Goal: Entertainment & Leisure: Consume media (video, audio)

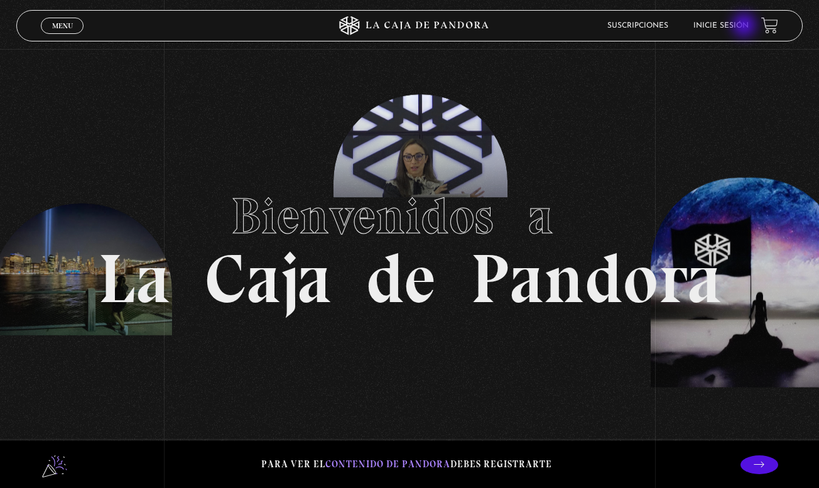
click at [746, 26] on link "Inicie sesión" at bounding box center [721, 26] width 55 height 8
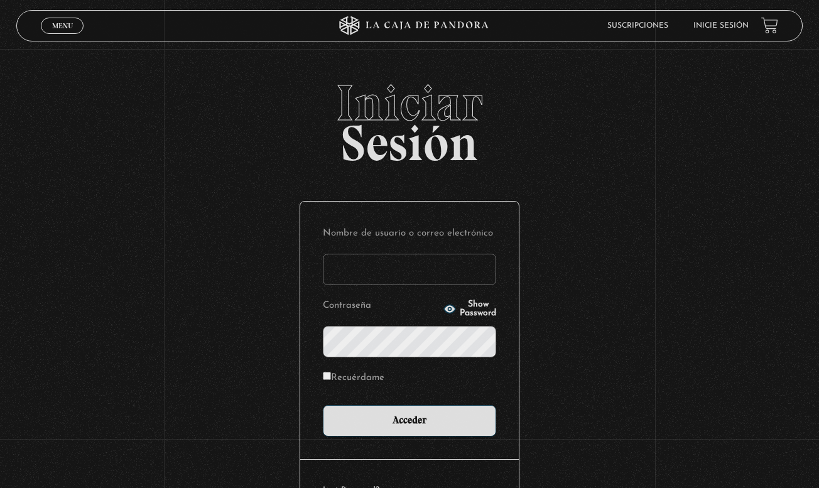
type input "nacampos26@gmail.com"
click at [410, 420] on input "Acceder" at bounding box center [409, 420] width 173 height 31
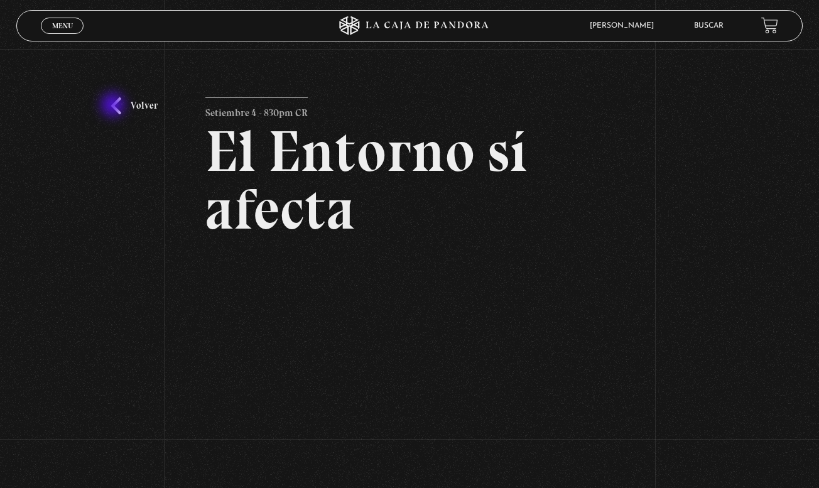
click at [114, 106] on link "Volver" at bounding box center [134, 105] width 47 height 17
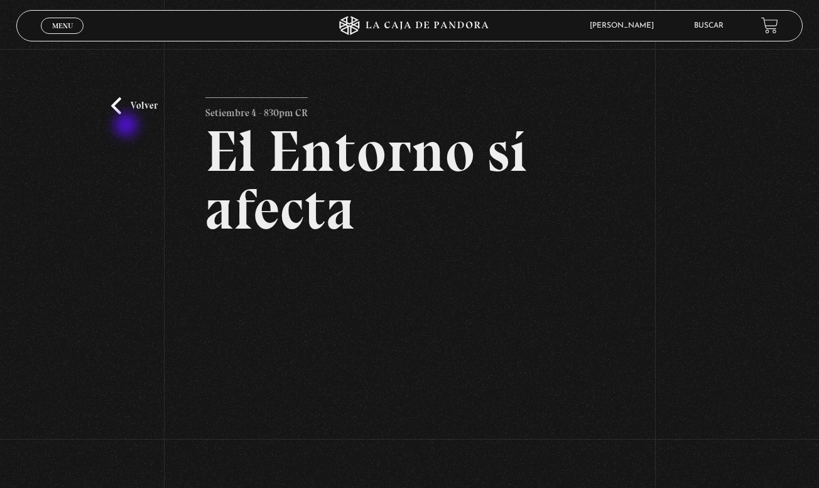
click at [128, 128] on div "Volver Setiembre 4 - 830pm CR El Entorno sí afecta" at bounding box center [409, 432] width 819 height 767
click at [121, 91] on div "Volver Setiembre 4 - 830pm CR El Entorno sí afecta" at bounding box center [409, 432] width 819 height 767
drag, startPoint x: 126, startPoint y: 111, endPoint x: 126, endPoint y: 102, distance: 8.8
click at [126, 110] on link "Volver" at bounding box center [134, 105] width 47 height 17
click at [142, 115] on div "Volver Setiembre 4 - 830pm CR El Entorno sí afecta" at bounding box center [409, 432] width 819 height 767
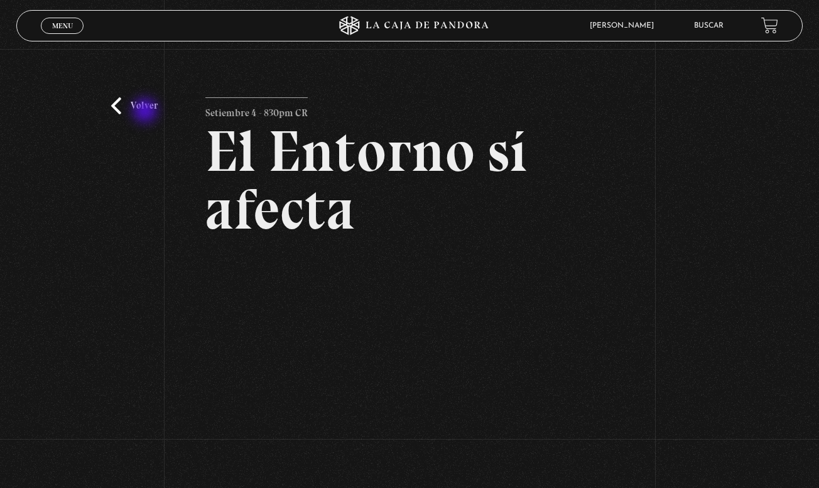
click at [146, 112] on link "Volver" at bounding box center [134, 105] width 47 height 17
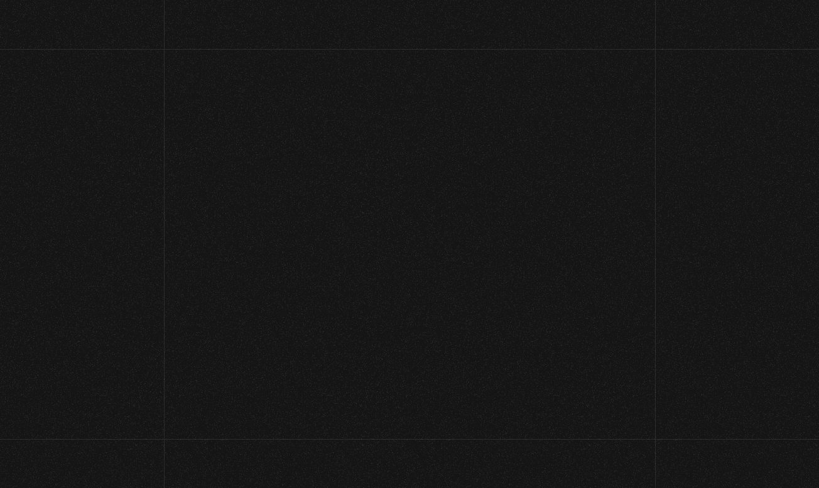
scroll to position [79, 0]
